Goal: Obtain resource: Obtain resource

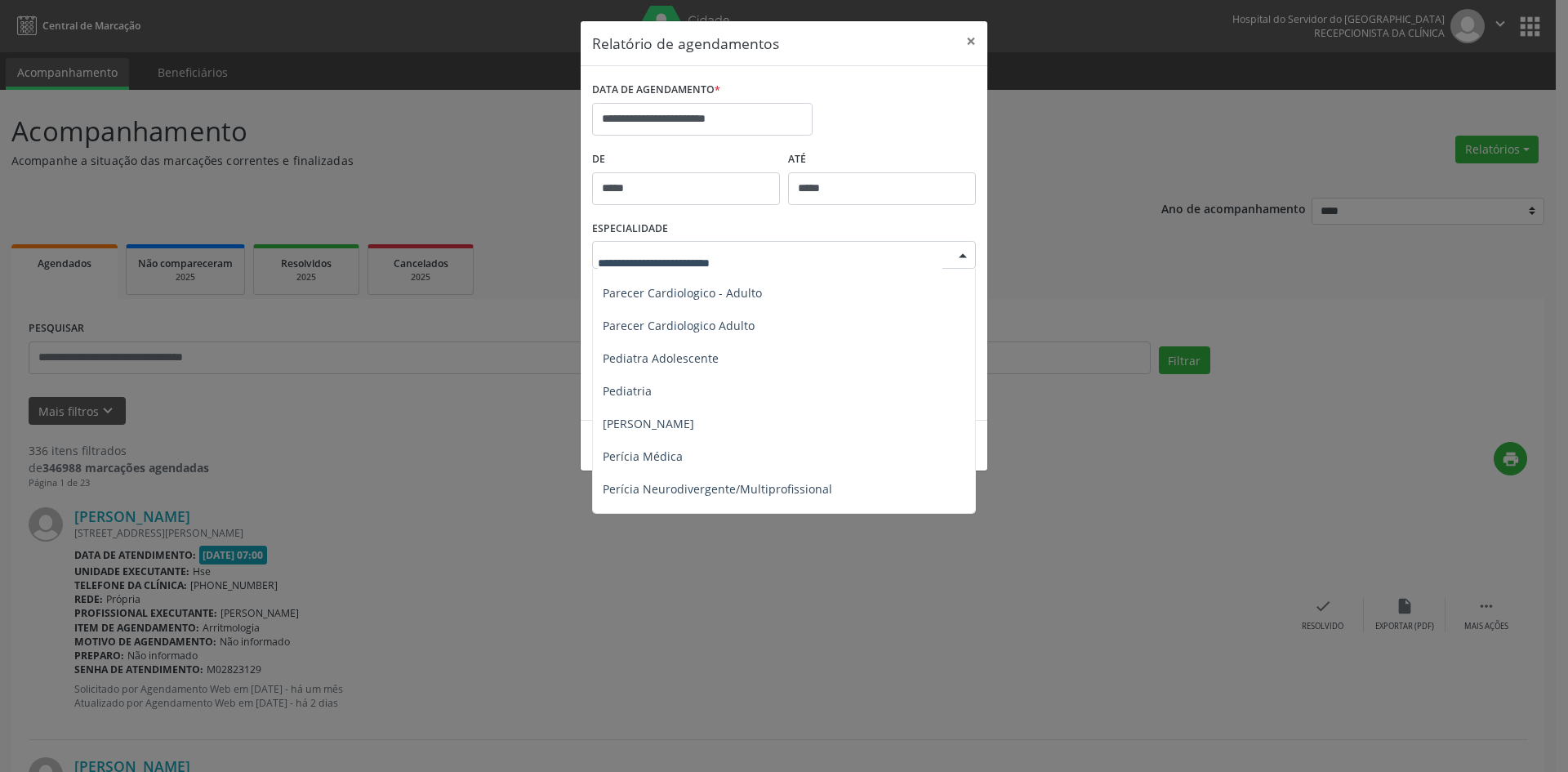
scroll to position [2369, 0]
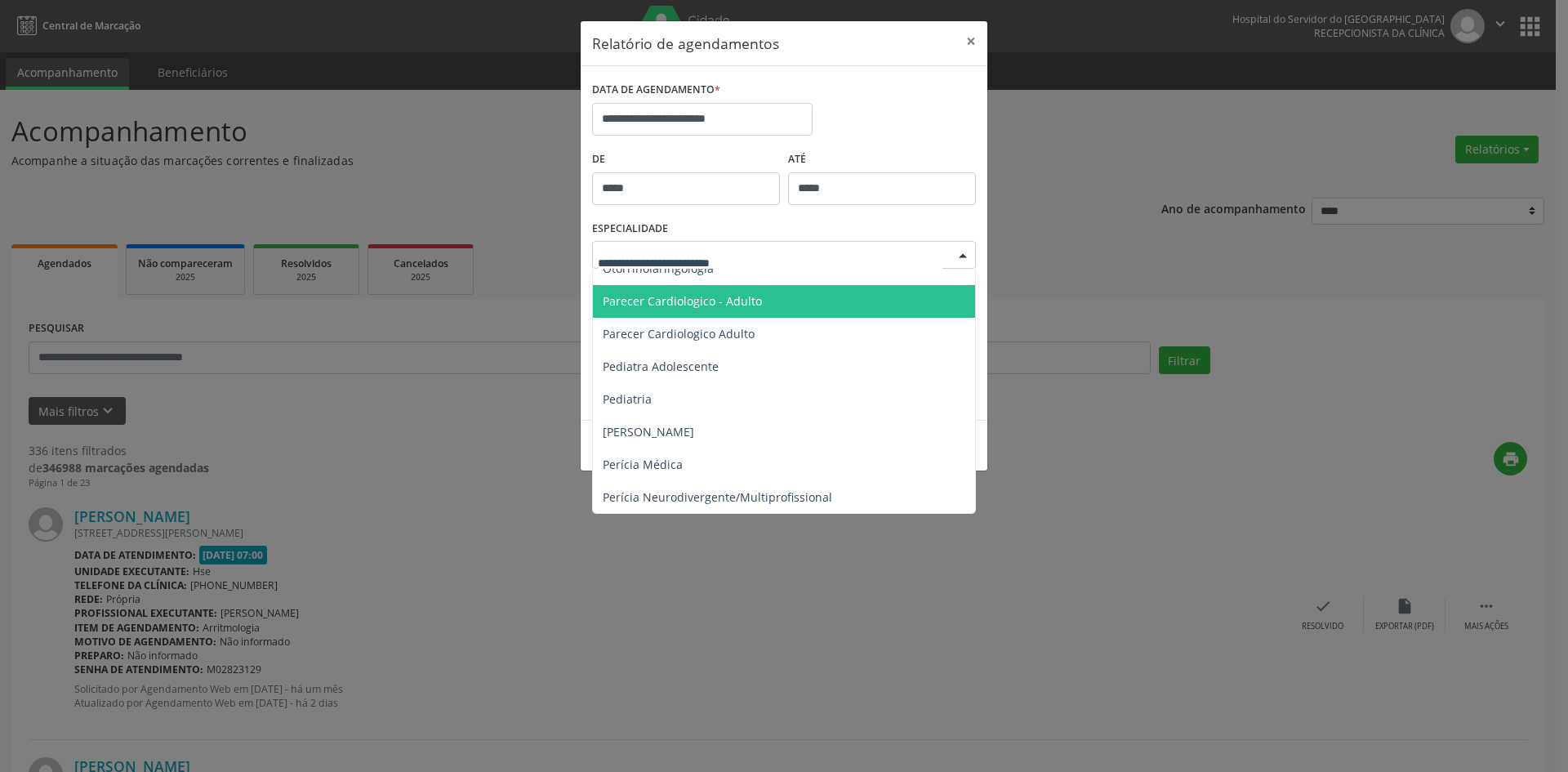
click at [708, 298] on span "Parecer Cardiologico - Adulto" at bounding box center [682, 300] width 160 height 16
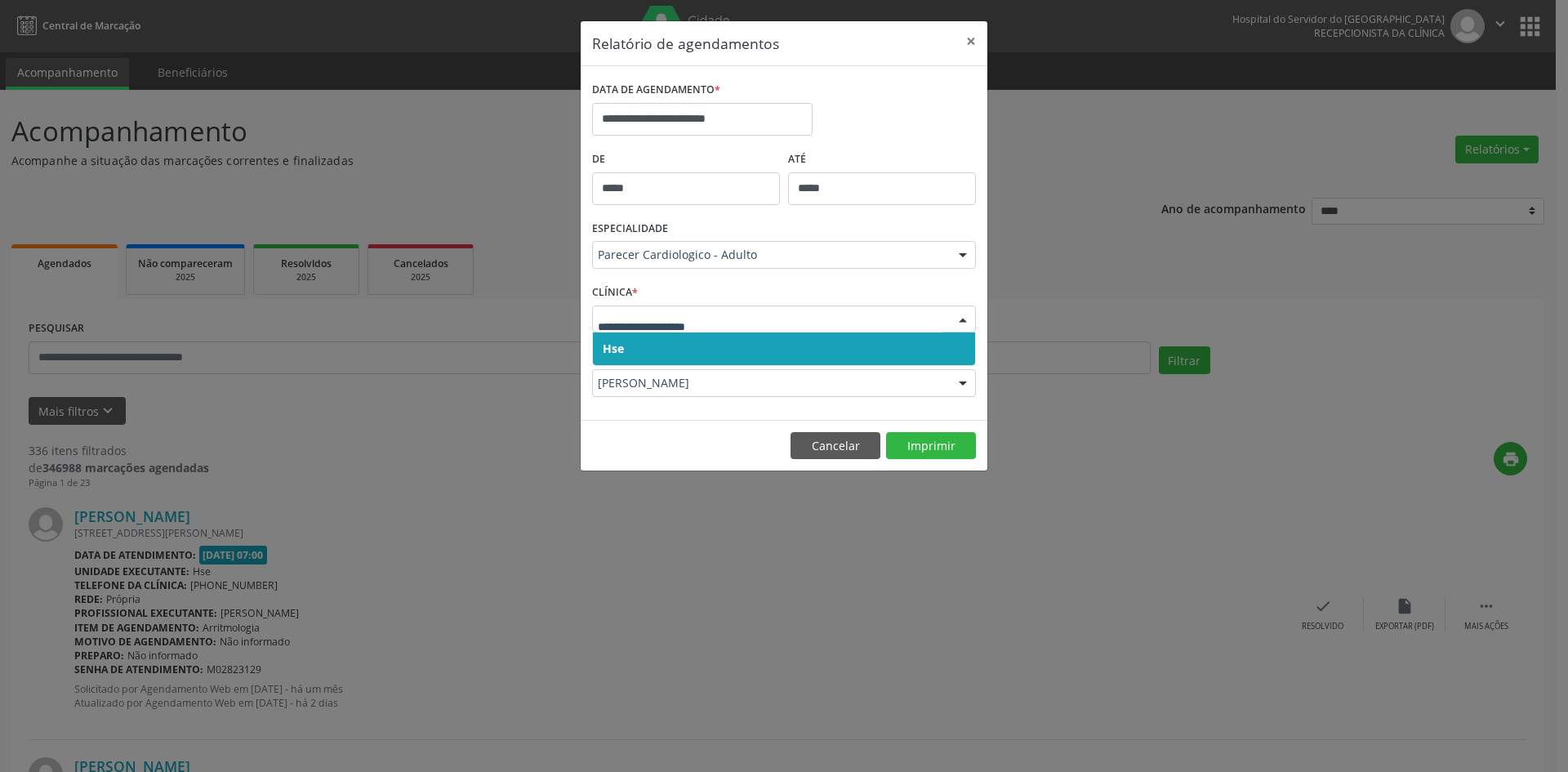
click at [610, 352] on span "Hse" at bounding box center [614, 348] width 22 height 16
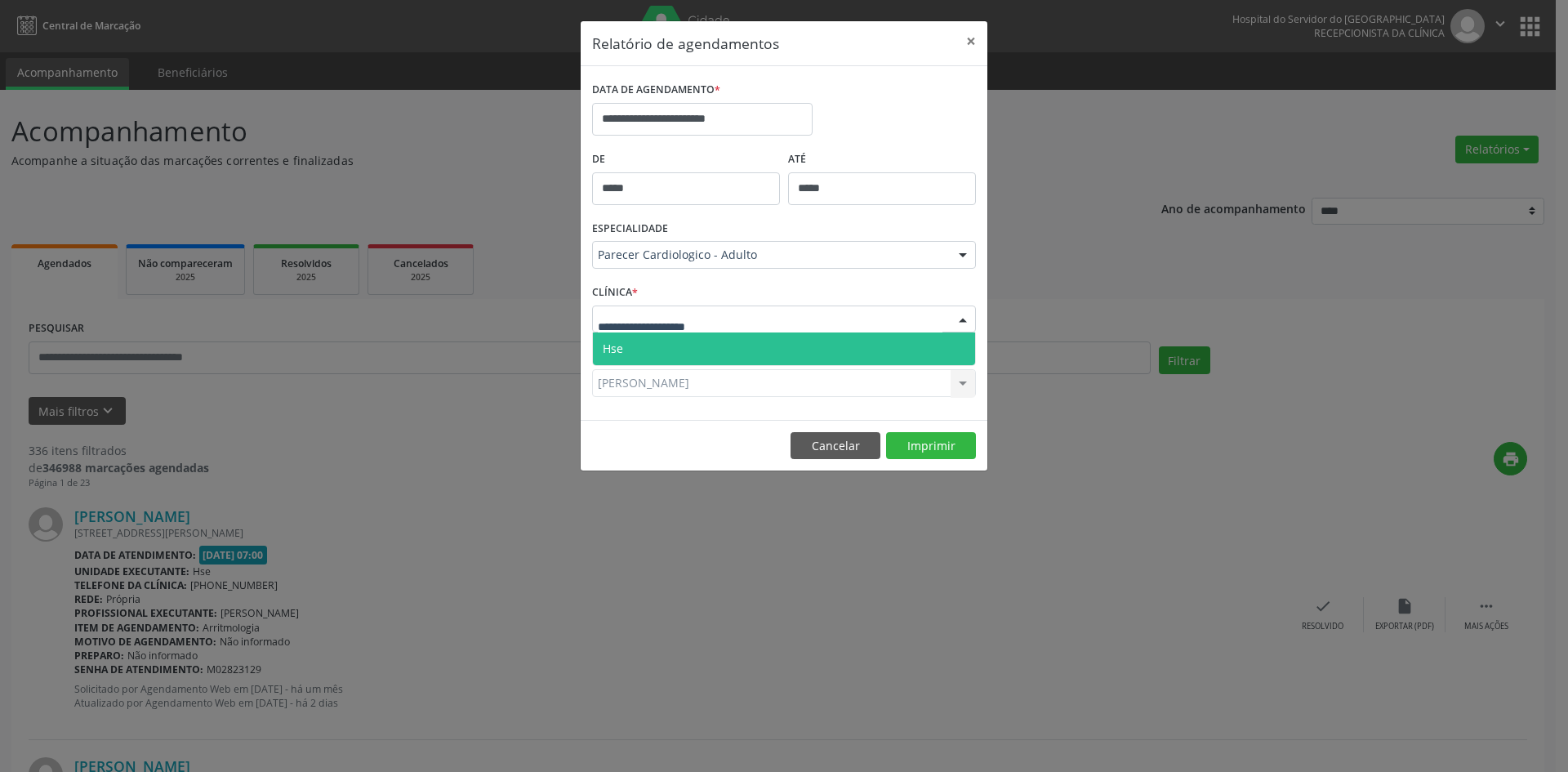
click at [611, 342] on span "Hse" at bounding box center [613, 348] width 21 height 16
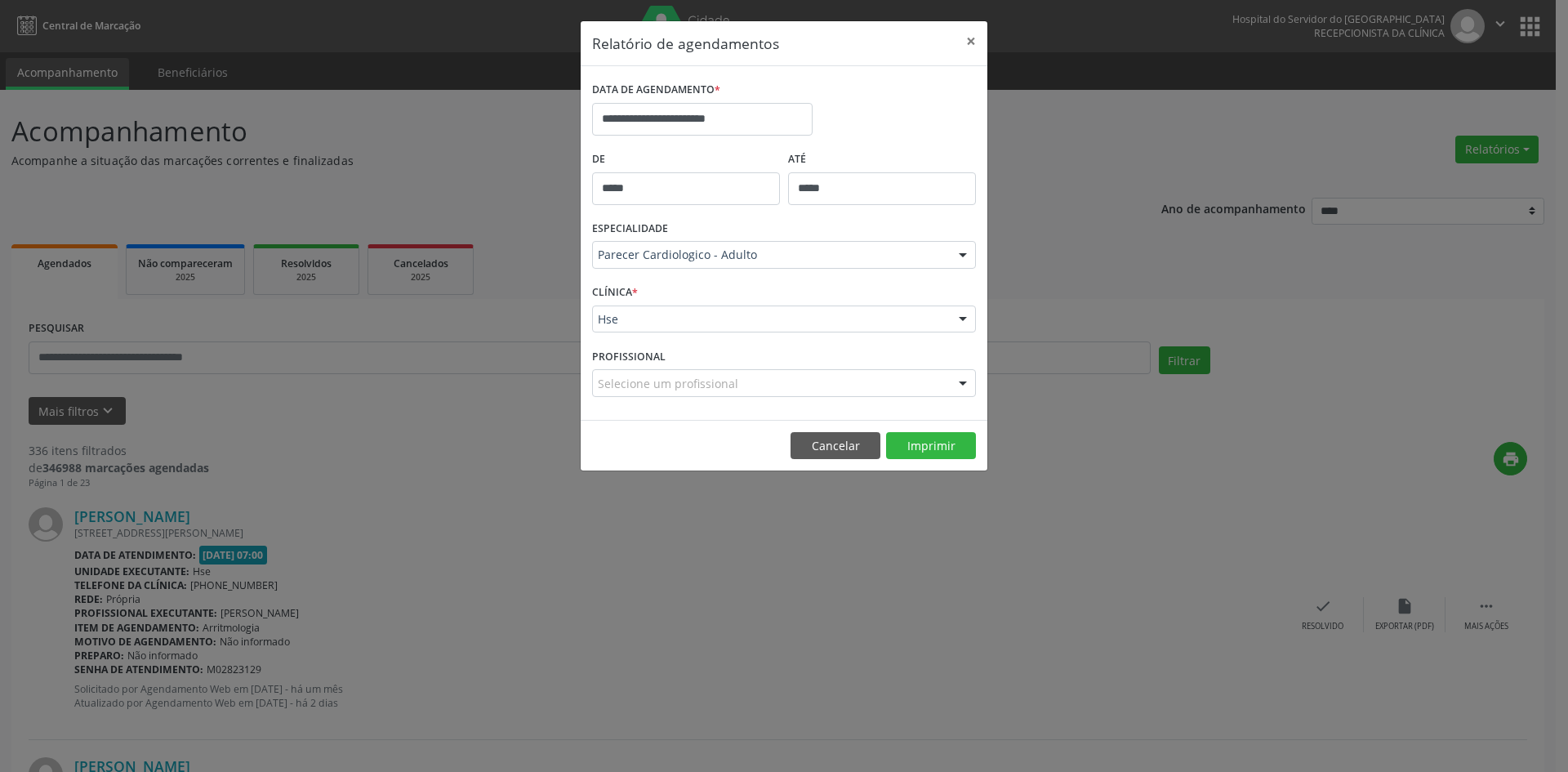
scroll to position [0, 0]
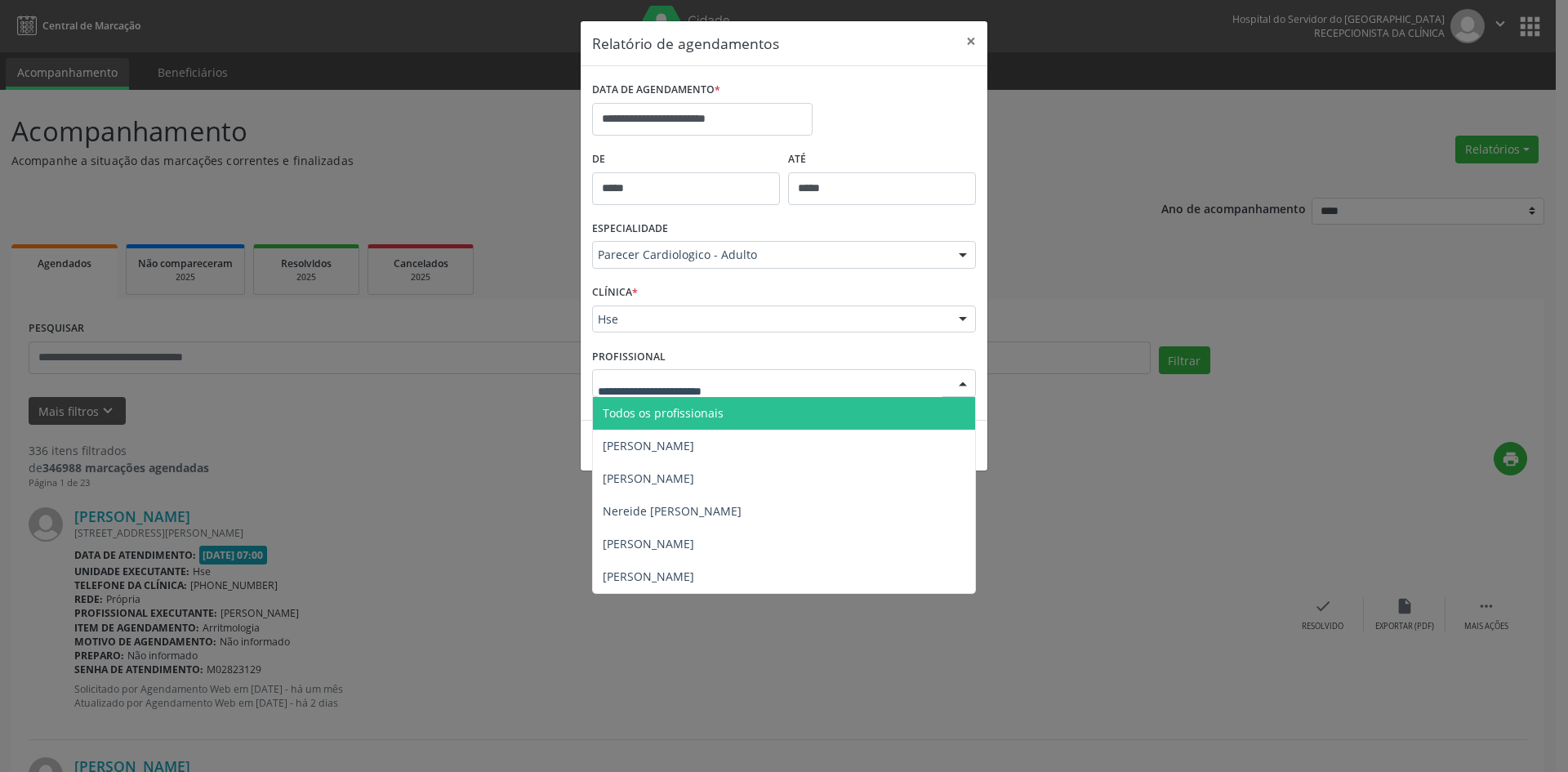
click at [629, 412] on span "Todos os profissionais" at bounding box center [663, 413] width 121 height 16
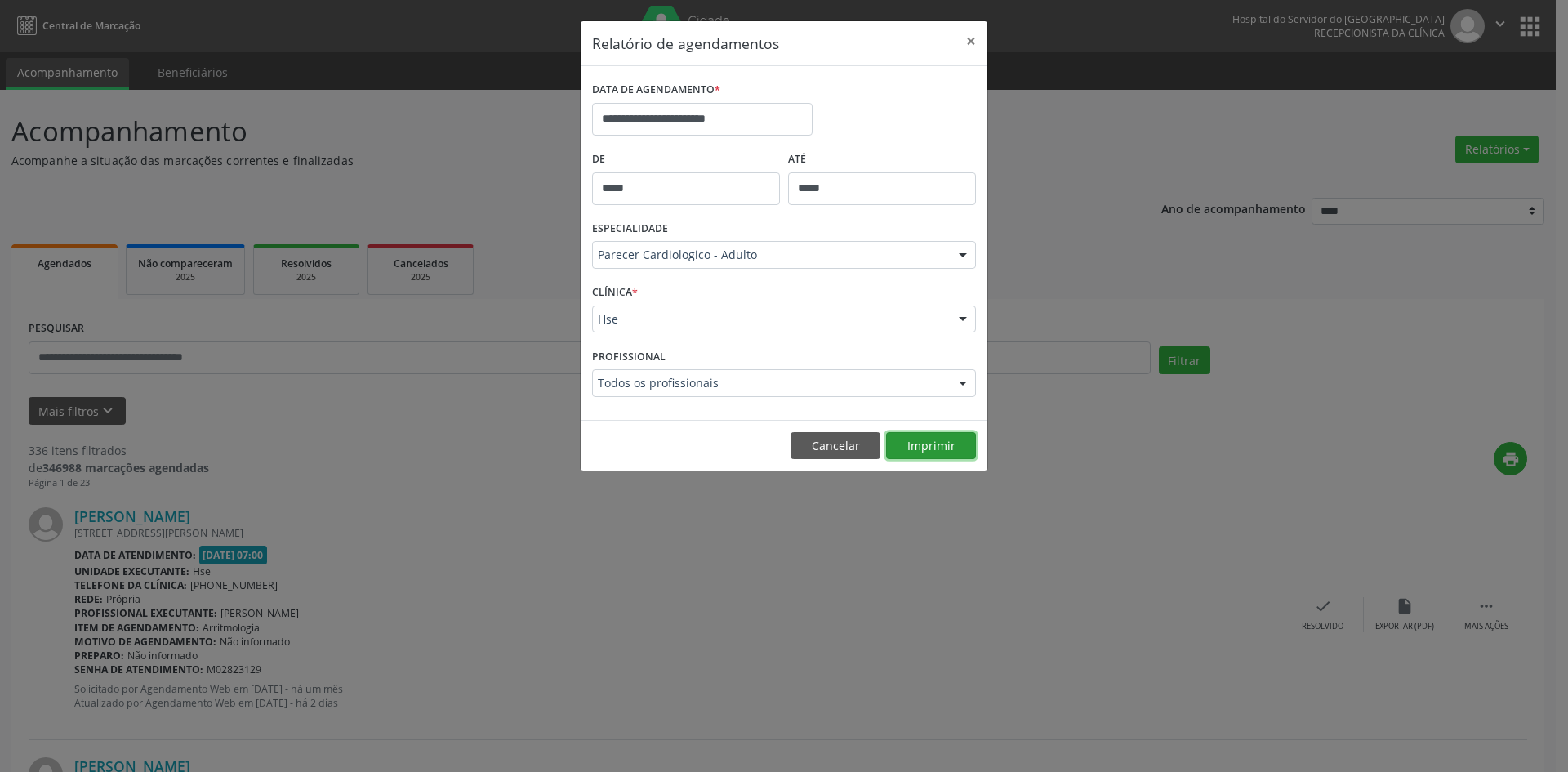
click at [925, 451] on button "Imprimir" at bounding box center [930, 446] width 90 height 28
click at [962, 255] on div at bounding box center [963, 256] width 25 height 28
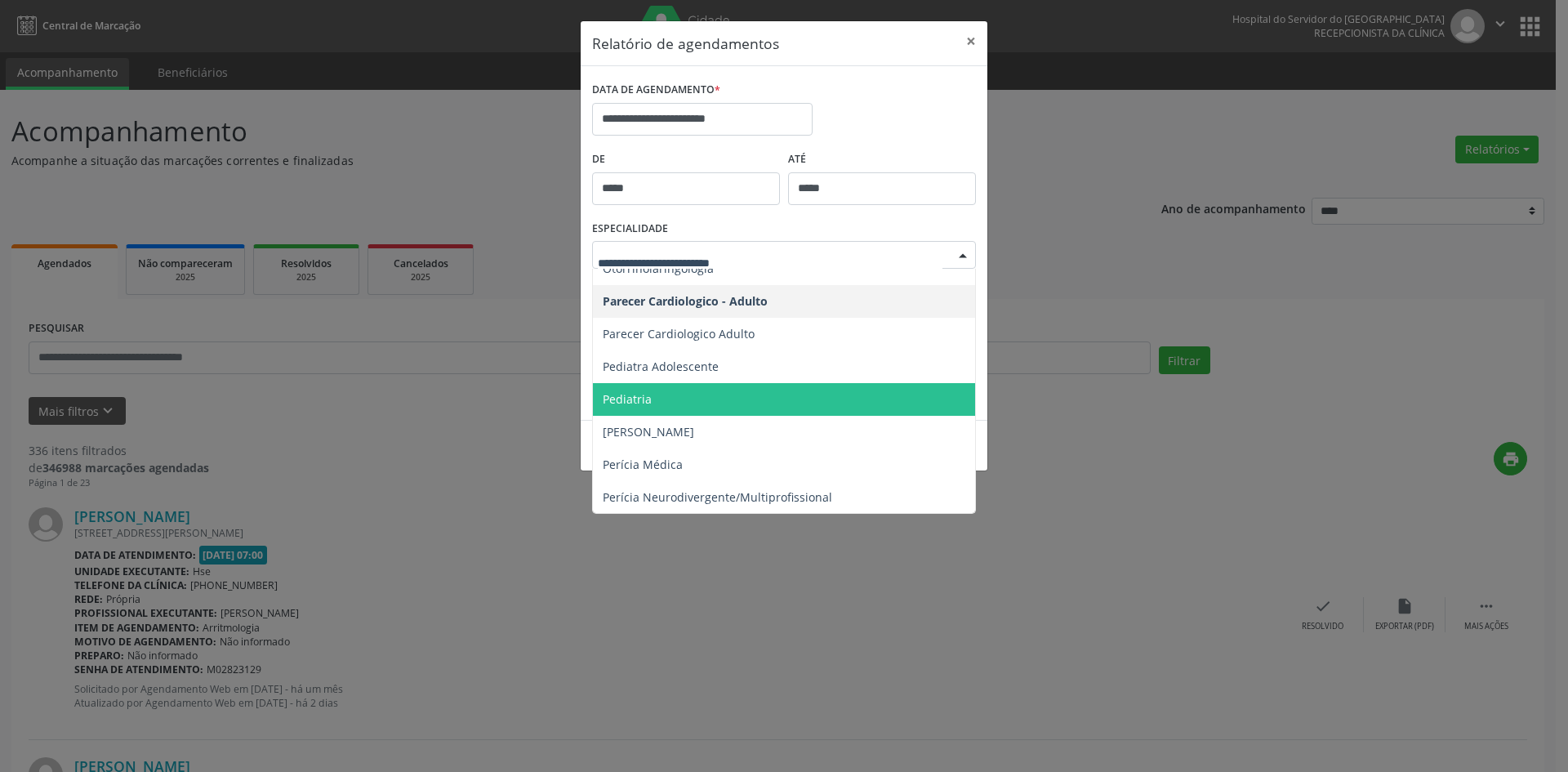
click at [630, 398] on span "Pediatria" at bounding box center [627, 399] width 49 height 16
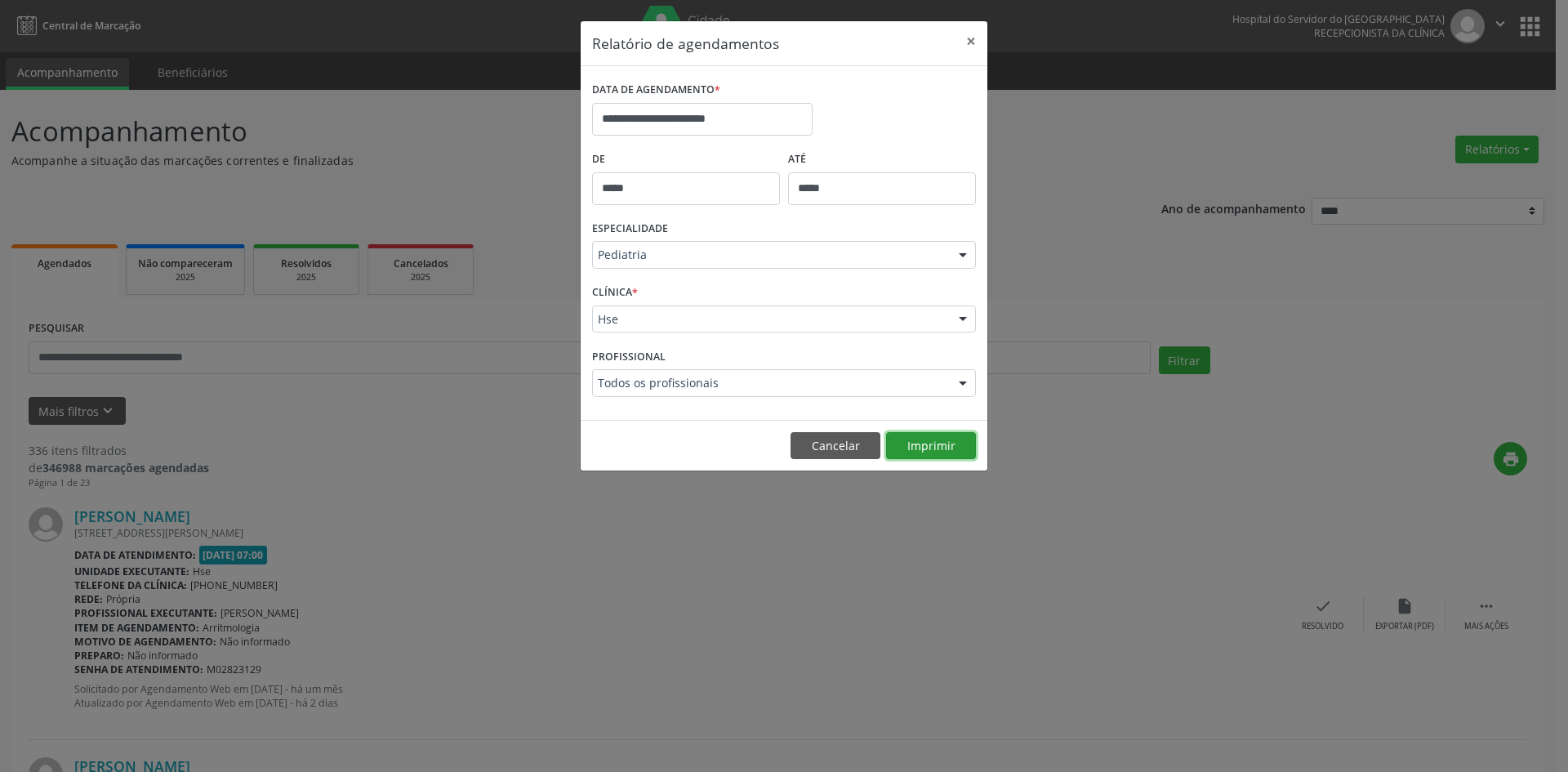
click at [944, 451] on button "Imprimir" at bounding box center [930, 446] width 90 height 28
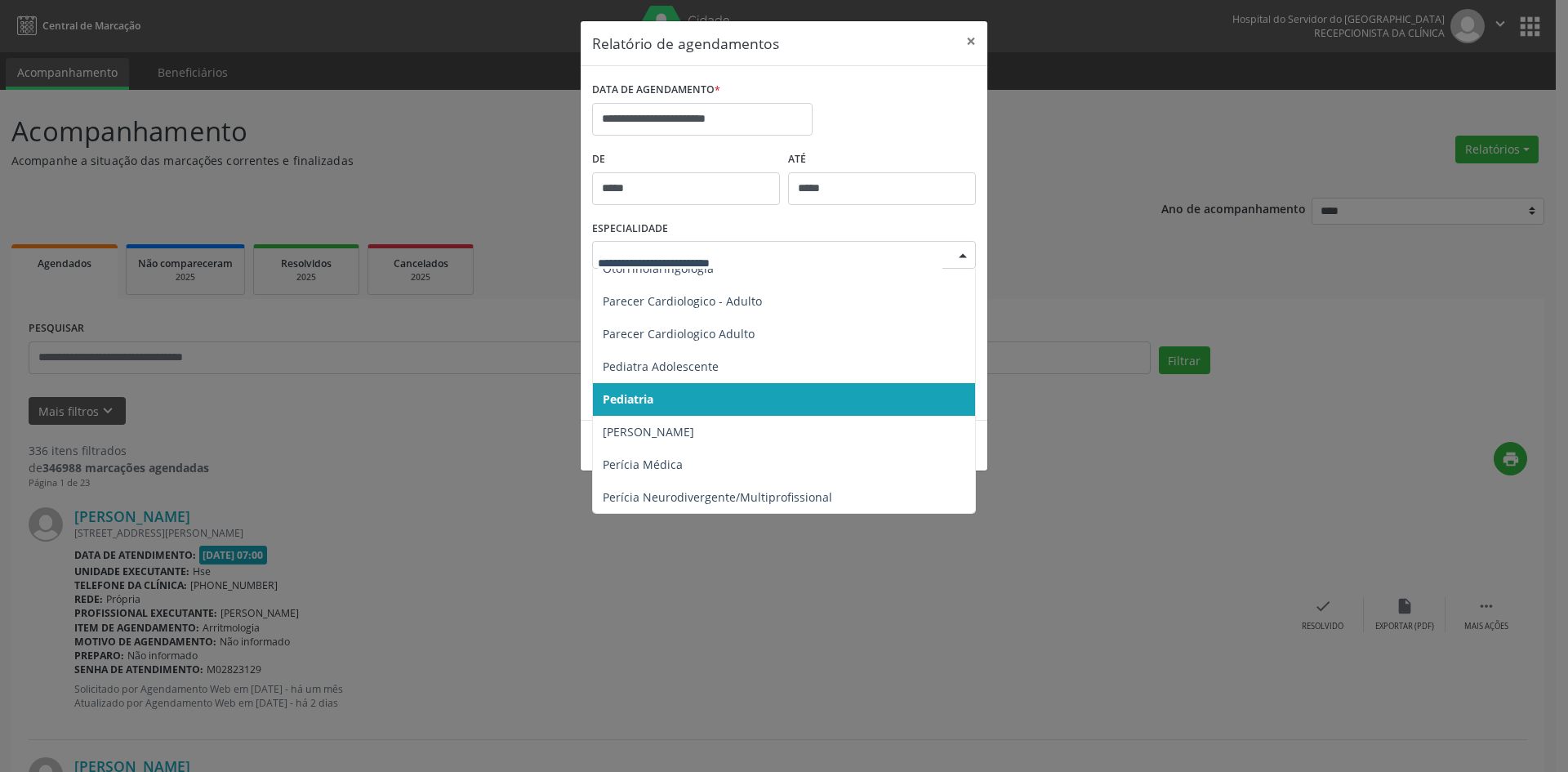
click at [966, 253] on div at bounding box center [963, 256] width 25 height 28
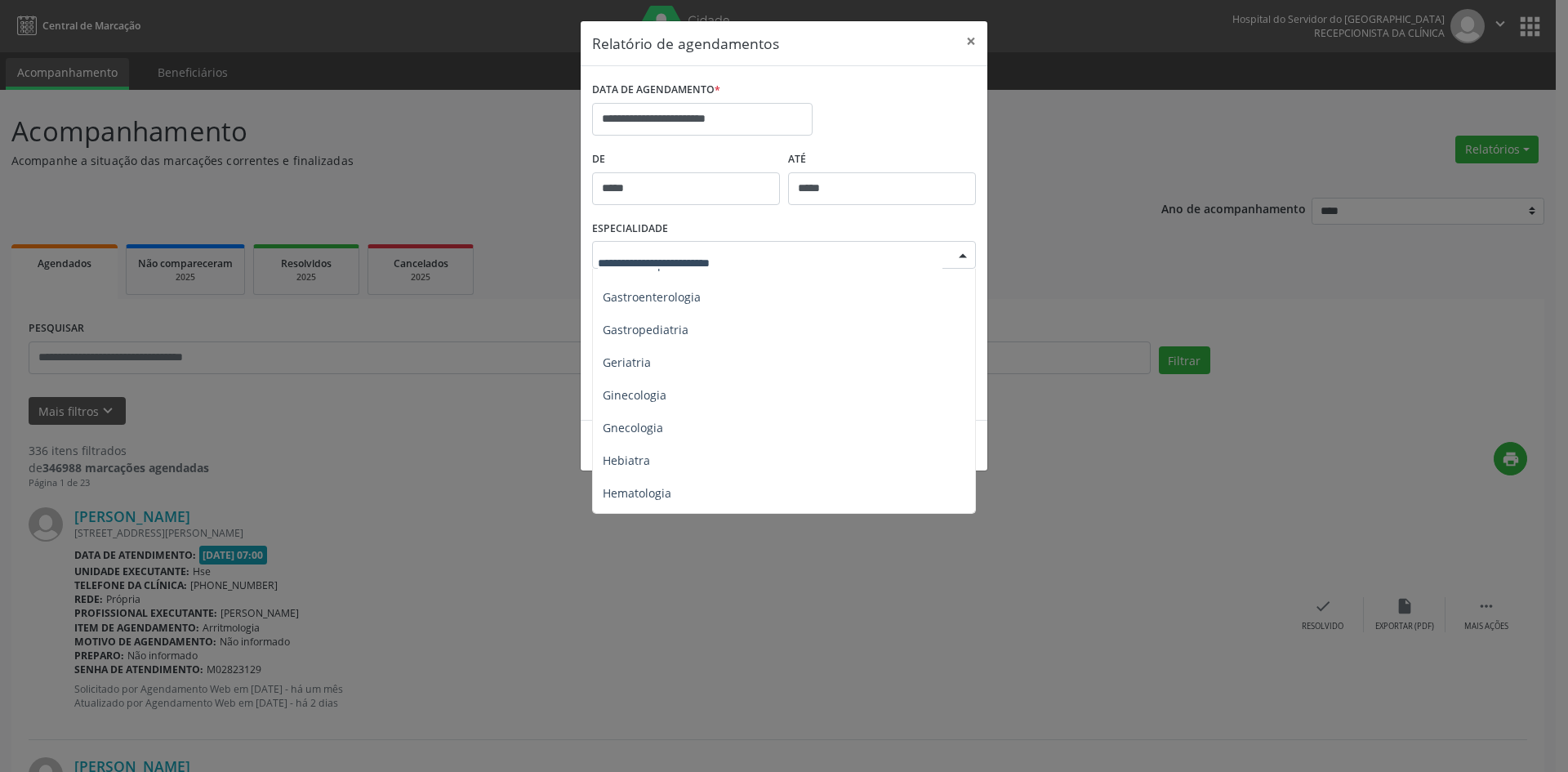
scroll to position [981, 0]
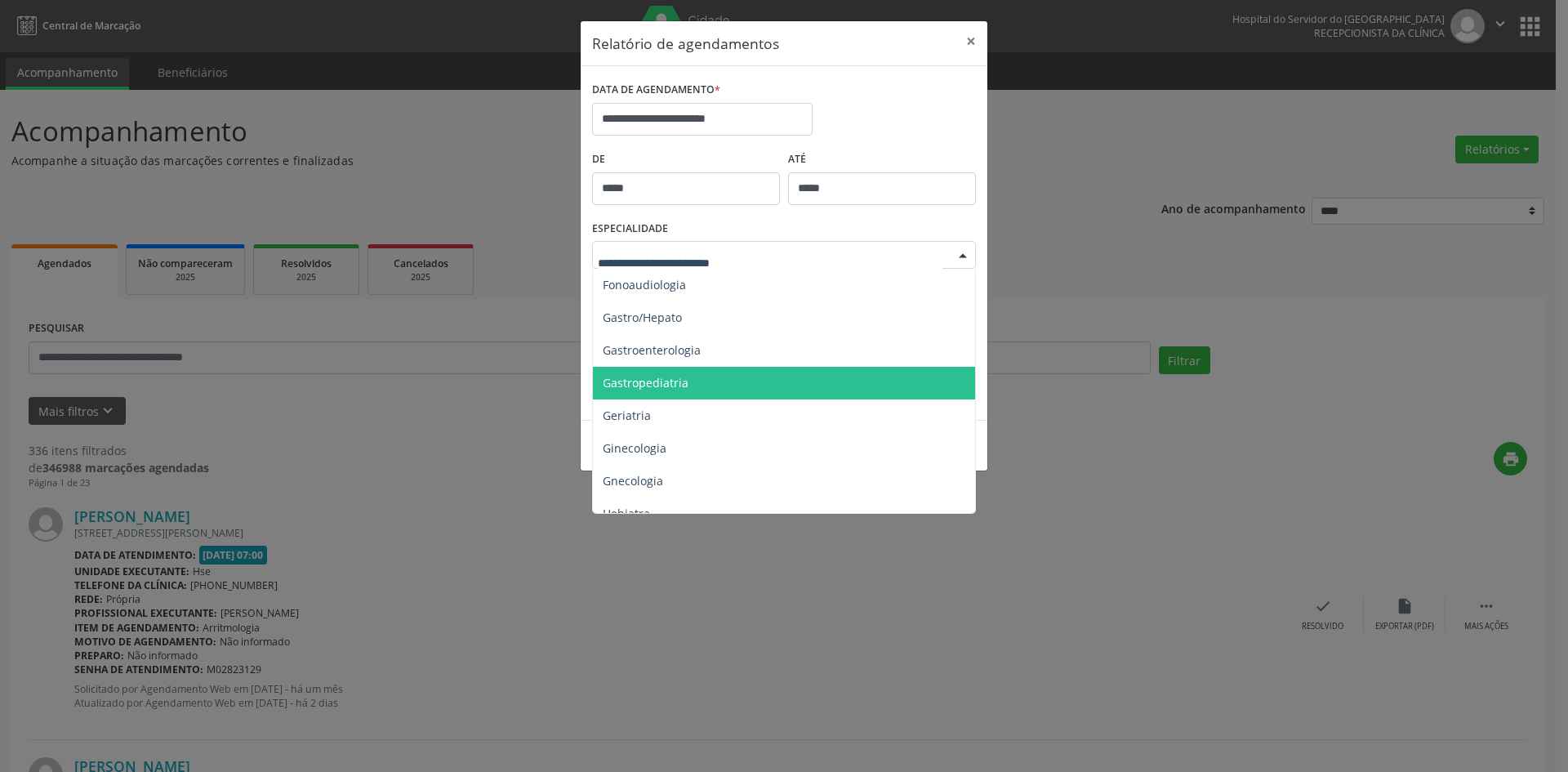
click at [672, 382] on span "Gastropediatria" at bounding box center [646, 382] width 86 height 16
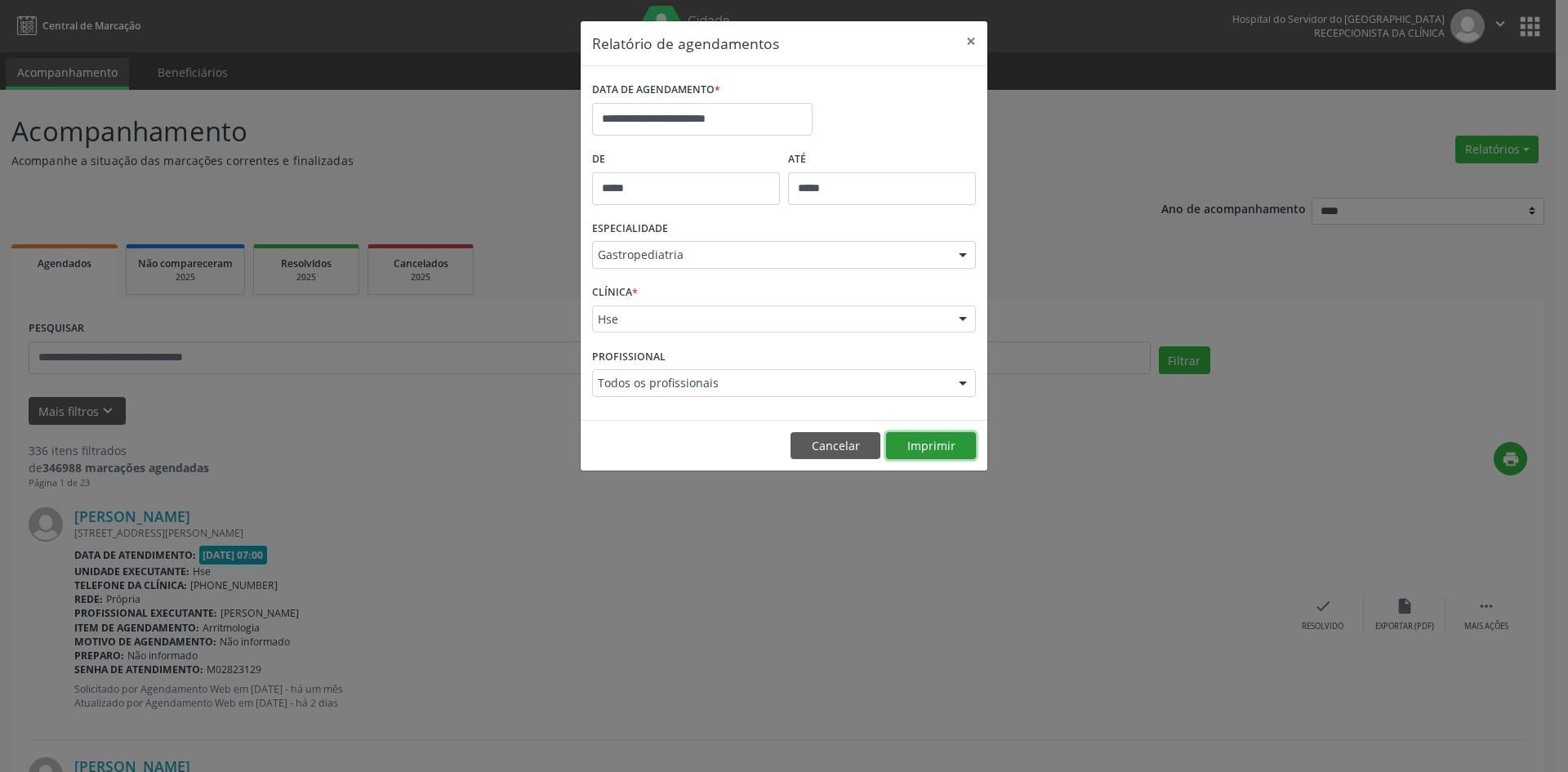
click at [930, 448] on button "Imprimir" at bounding box center [930, 446] width 90 height 28
